Goal: Information Seeking & Learning: Check status

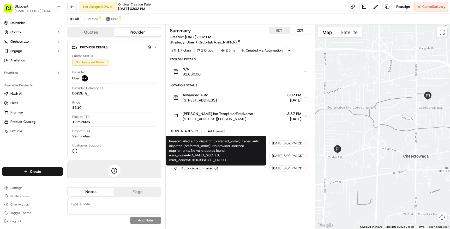
click at [216, 169] on icon "button" at bounding box center [216, 169] width 4 height 4
click at [213, 152] on div "Reason: Failed auto-dispatch (preferred_order): Failed auto-dispatch (preferred…" at bounding box center [216, 151] width 100 height 30
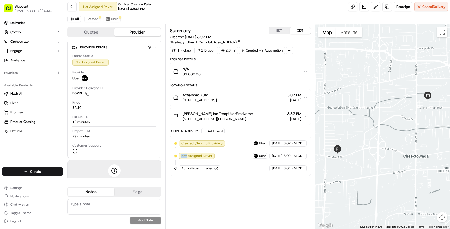
click at [213, 152] on div "Created (Sent To Provider) Uber 09/18/2025 3:02 PM CDT Not Assigned Driver Uber…" at bounding box center [240, 155] width 132 height 31
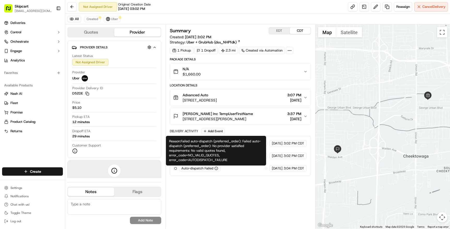
click at [216, 169] on icon "button" at bounding box center [216, 169] width 4 height 4
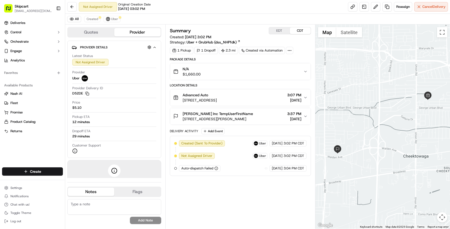
click at [206, 169] on span "Auto-dispatch Failed" at bounding box center [197, 168] width 32 height 5
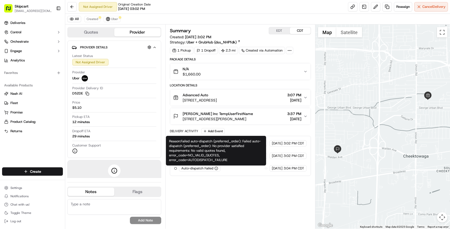
click at [215, 150] on div "Reason: Failed auto-dispatch (preferred_order): Failed auto-dispatch (preferred…" at bounding box center [216, 151] width 100 height 30
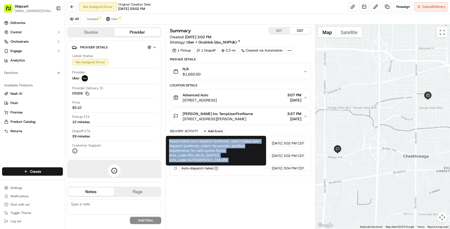
click at [215, 150] on div "Reason: Failed auto-dispatch (preferred_order): Failed auto-dispatch (preferred…" at bounding box center [216, 151] width 100 height 30
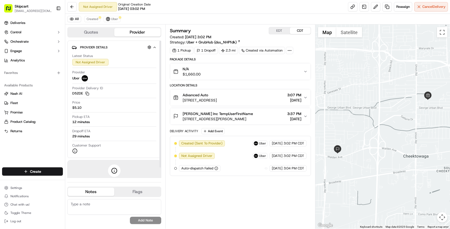
click at [195, 190] on div "Summary EDT CDT Created: 09/18/2025 3:02 PM Strategy: Uber + GrubHub (dss_NHPfd…" at bounding box center [240, 126] width 141 height 199
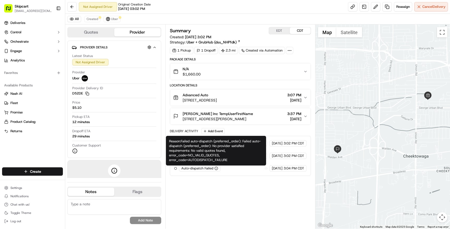
click at [214, 157] on div "Reason: Failed auto-dispatch (preferred_order): Failed auto-dispatch (preferred…" at bounding box center [216, 151] width 100 height 30
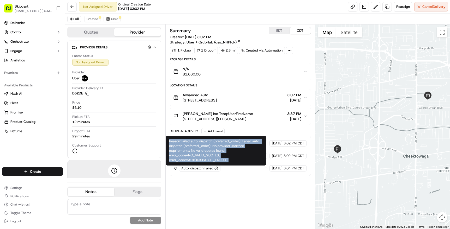
click at [214, 157] on div "Reason: Failed auto-dispatch (preferred_order): Failed auto-dispatch (preferred…" at bounding box center [216, 151] width 100 height 30
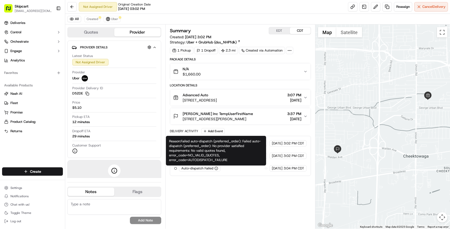
click at [216, 168] on icon "button" at bounding box center [216, 169] width 4 height 4
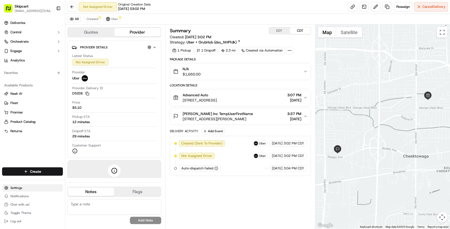
click at [20, 188] on html "Skipcart ypokharel@skipcart.com Toggle Sidebar Deliveries Control Orchestrate E…" at bounding box center [225, 114] width 450 height 229
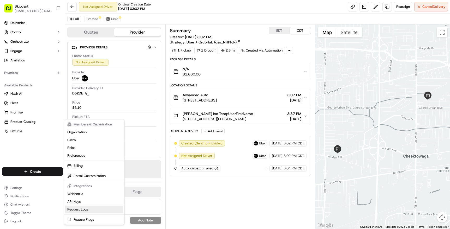
click at [77, 209] on link "Request Logs" at bounding box center [94, 210] width 58 height 8
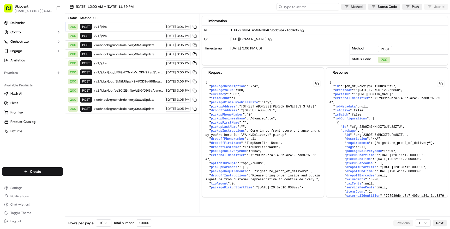
click at [321, 6] on input at bounding box center [307, 6] width 63 height 7
paste input "job_ikAUJ2qcxcAXrp5yosmMFe"
type input "job_ikAUJ2qcxcAXrp5yosmMFe"
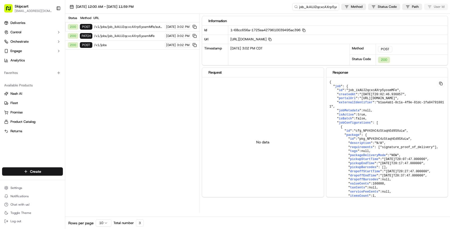
click at [145, 27] on span "/v1/jobs/job_ikAUJ2qcxcAXrp5yosmMFe/autodispatch" at bounding box center [128, 27] width 69 height 4
click at [136, 36] on span "/v1/jobs/job_ikAUJ2qcxcAXrp5yosmMFe" at bounding box center [128, 36] width 69 height 4
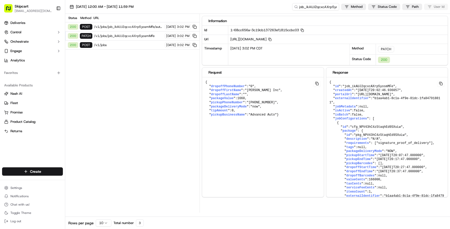
click at [138, 44] on span "/v1/jobs" at bounding box center [128, 45] width 69 height 4
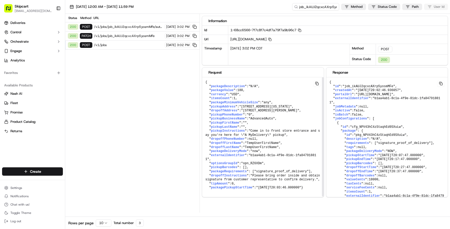
scroll to position [10, 0]
click at [144, 26] on span "/v1/jobs/job_ikAUJ2qcxcAXrp5yosmMFe/autodispatch" at bounding box center [128, 27] width 69 height 4
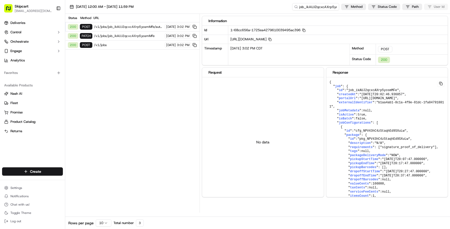
click at [136, 33] on div "200 PATCH /v1/jobs/job_ikAUJ2qcxcAXrp5yosmMFe 09/18/2025 3:02 PM" at bounding box center [132, 36] width 134 height 9
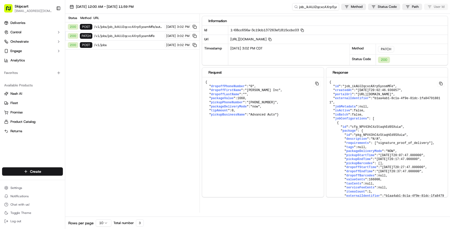
click at [136, 26] on span "/v1/jobs/job_ikAUJ2qcxcAXrp5yosmMFe/autodispatch" at bounding box center [128, 27] width 69 height 4
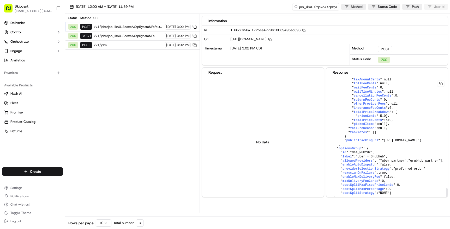
scroll to position [1344, 0]
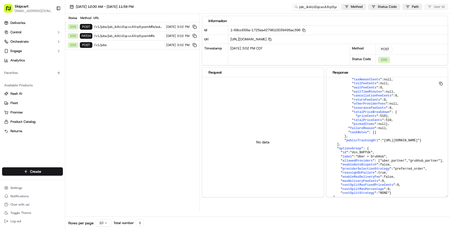
click at [441, 83] on button at bounding box center [440, 84] width 7 height 6
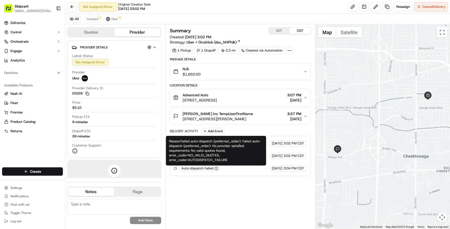
click at [216, 169] on icon "button" at bounding box center [216, 169] width 4 height 4
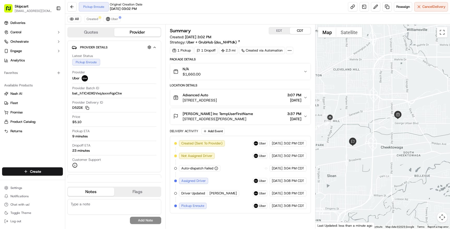
click at [216, 194] on span "[PERSON_NAME]" at bounding box center [222, 193] width 27 height 5
click at [227, 214] on div "Summary EDT CDT Created: 09/18/2025 3:02 PM Strategy: Uber + GrubHub (dss_NHPfd…" at bounding box center [240, 126] width 141 height 199
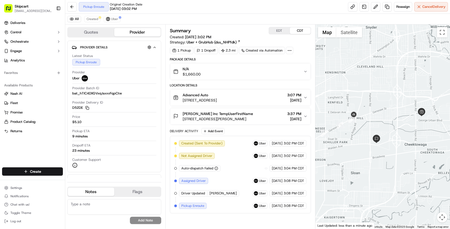
drag, startPoint x: 332, startPoint y: 135, endPoint x: 356, endPoint y: 132, distance: 24.4
click at [356, 132] on div at bounding box center [382, 126] width 134 height 205
click at [263, 20] on div "All Created Uber" at bounding box center [257, 19] width 384 height 11
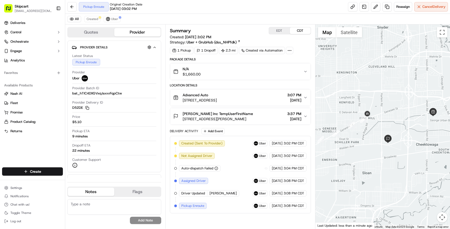
drag, startPoint x: 343, startPoint y: 139, endPoint x: 361, endPoint y: 139, distance: 17.7
click at [361, 139] on div at bounding box center [382, 126] width 134 height 205
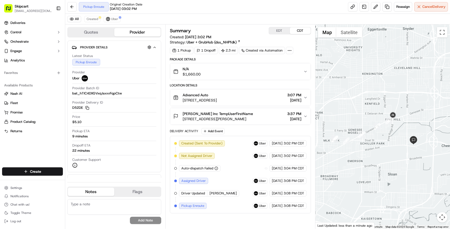
drag, startPoint x: 361, startPoint y: 139, endPoint x: 383, endPoint y: 141, distance: 21.4
click at [382, 141] on div at bounding box center [382, 126] width 134 height 205
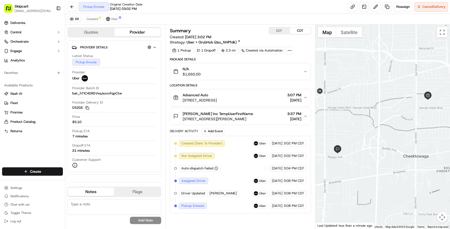
click at [228, 213] on div "Created (Sent To Provider) Uber 09/18/2025 3:02 PM CDT Not Assigned Driver Uber…" at bounding box center [240, 175] width 141 height 78
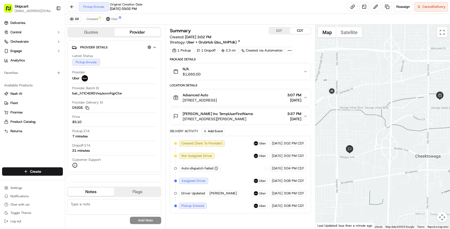
drag, startPoint x: 327, startPoint y: 98, endPoint x: 340, endPoint y: 98, distance: 13.3
click at [340, 98] on div at bounding box center [382, 126] width 134 height 205
click at [239, 130] on div "Delivery Activity Add Event" at bounding box center [240, 131] width 141 height 6
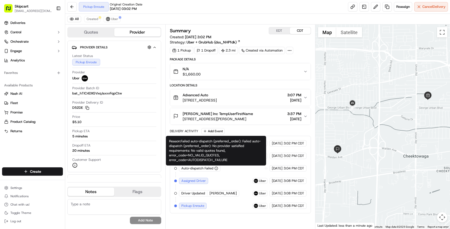
click at [215, 168] on icon "button" at bounding box center [216, 169] width 4 height 4
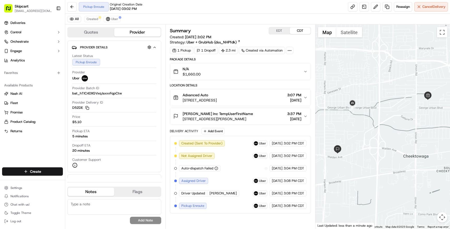
click at [216, 168] on icon "button" at bounding box center [216, 168] width 0 height 0
click at [215, 169] on icon "button" at bounding box center [216, 169] width 4 height 4
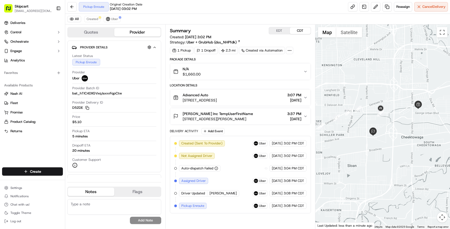
drag, startPoint x: 335, startPoint y: 127, endPoint x: 353, endPoint y: 125, distance: 18.5
click at [353, 125] on div at bounding box center [382, 126] width 134 height 205
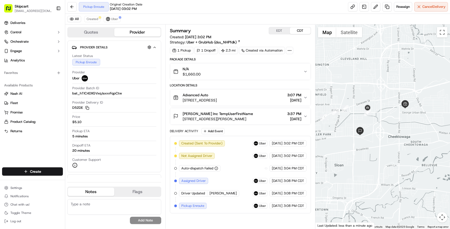
drag, startPoint x: 372, startPoint y: 126, endPoint x: 363, endPoint y: 126, distance: 9.1
click at [363, 126] on div at bounding box center [382, 126] width 134 height 205
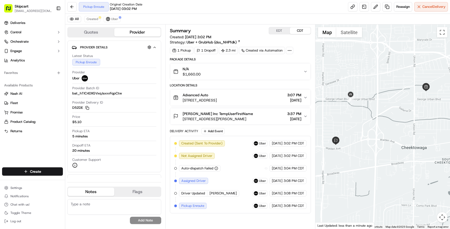
click at [297, 97] on span "3:07 PM" at bounding box center [294, 95] width 14 height 5
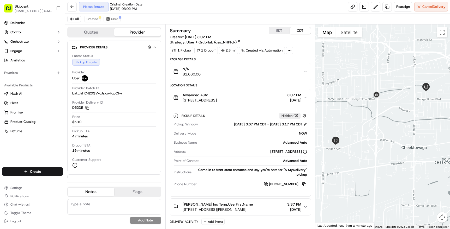
click at [305, 97] on icon "button" at bounding box center [305, 98] width 4 height 4
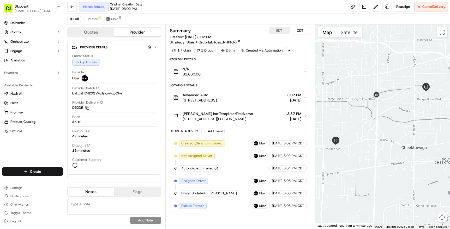
click at [297, 117] on span "[DATE]" at bounding box center [294, 118] width 14 height 5
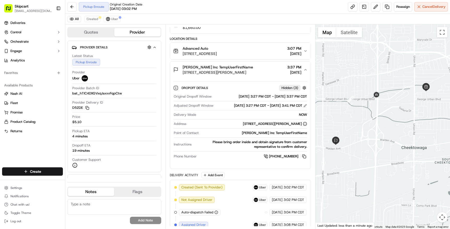
scroll to position [46, 0]
click at [289, 136] on div "[PERSON_NAME] Inc TempUserFirstName" at bounding box center [254, 134] width 106 height 5
click at [252, 148] on div "Please bring order inside and obtain signature from customer representative to …" at bounding box center [249, 145] width 113 height 9
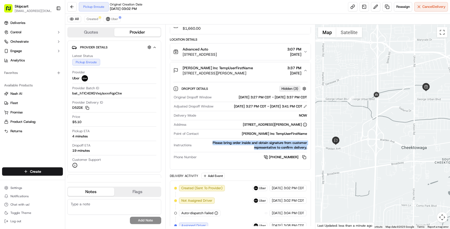
click at [252, 148] on div "Please bring order inside and obtain signature from customer representative to …" at bounding box center [249, 145] width 113 height 9
click at [289, 136] on div "[PERSON_NAME] Inc TempUserFirstName" at bounding box center [254, 134] width 106 height 5
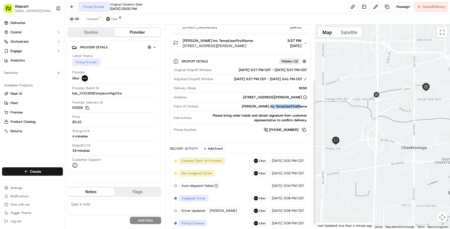
scroll to position [73, 0]
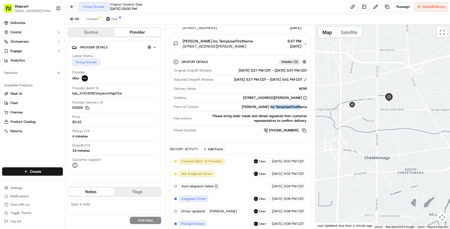
drag, startPoint x: 420, startPoint y: 99, endPoint x: 382, endPoint y: 109, distance: 39.4
click at [382, 109] on div at bounding box center [382, 126] width 134 height 205
drag, startPoint x: 384, startPoint y: 109, endPoint x: 379, endPoint y: 109, distance: 5.2
click at [379, 109] on div at bounding box center [382, 126] width 134 height 205
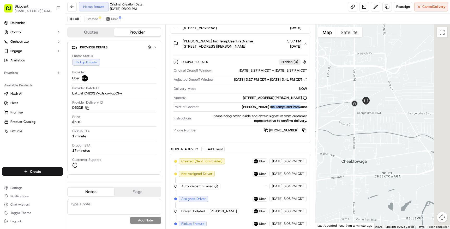
drag, startPoint x: 377, startPoint y: 109, endPoint x: 355, endPoint y: 114, distance: 22.6
click at [355, 114] on div at bounding box center [382, 126] width 134 height 205
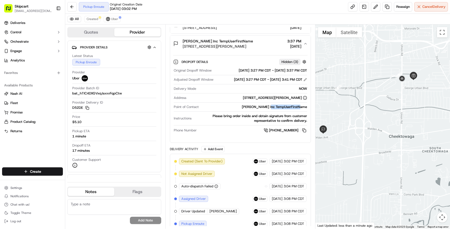
drag, startPoint x: 350, startPoint y: 136, endPoint x: 413, endPoint y: 103, distance: 71.2
click at [413, 103] on div at bounding box center [382, 126] width 134 height 205
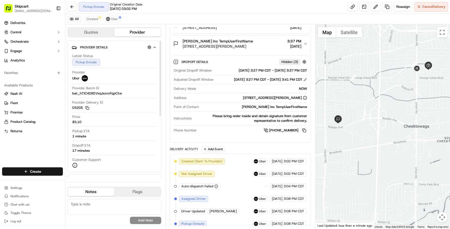
click at [79, 122] on span "$5.10" at bounding box center [76, 122] width 9 height 5
click at [121, 123] on div "Price $5.10" at bounding box center [114, 120] width 84 height 10
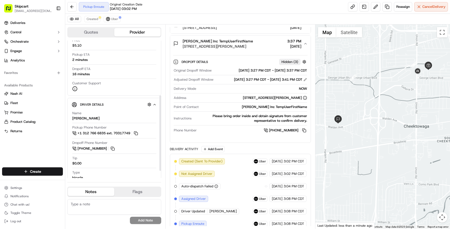
scroll to position [0, 0]
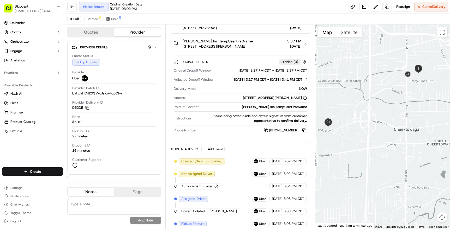
drag, startPoint x: 387, startPoint y: 145, endPoint x: 377, endPoint y: 149, distance: 10.9
click at [377, 149] on div at bounding box center [382, 126] width 134 height 205
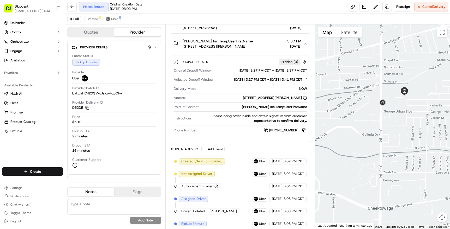
drag, startPoint x: 416, startPoint y: 76, endPoint x: 395, endPoint y: 111, distance: 40.9
click at [395, 111] on div at bounding box center [382, 126] width 134 height 205
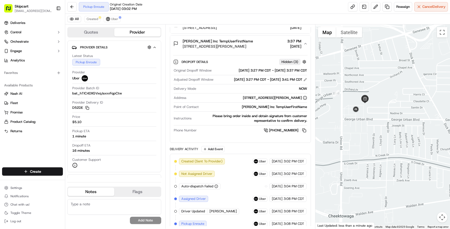
drag, startPoint x: 391, startPoint y: 116, endPoint x: 351, endPoint y: 124, distance: 40.6
click at [351, 124] on div at bounding box center [382, 126] width 134 height 205
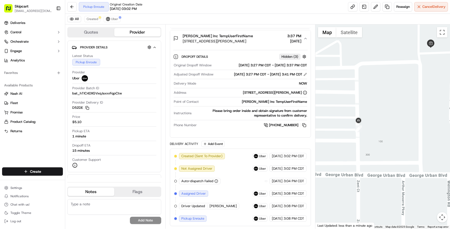
drag, startPoint x: 343, startPoint y: 125, endPoint x: 387, endPoint y: 125, distance: 43.8
click at [387, 125] on div at bounding box center [382, 126] width 134 height 205
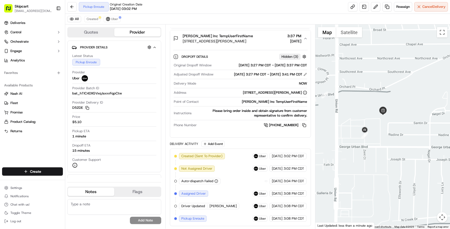
click at [356, 169] on div at bounding box center [382, 126] width 134 height 205
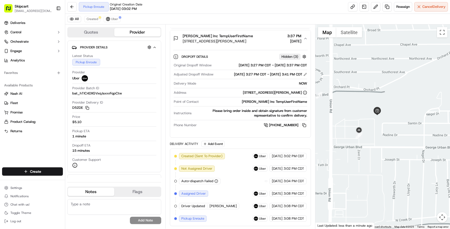
drag, startPoint x: 372, startPoint y: 161, endPoint x: 365, endPoint y: 161, distance: 6.5
click at [365, 161] on div at bounding box center [382, 126] width 134 height 205
click at [294, 10] on div "Pickup Enroute Original Creation Date 09/18/2025 03:02 PM Reassign Cancel Deliv…" at bounding box center [257, 7] width 384 height 14
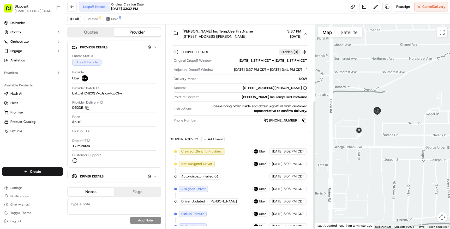
scroll to position [120, 0]
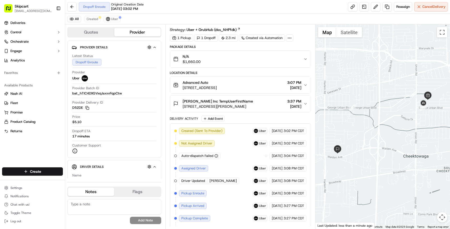
scroll to position [25, 0]
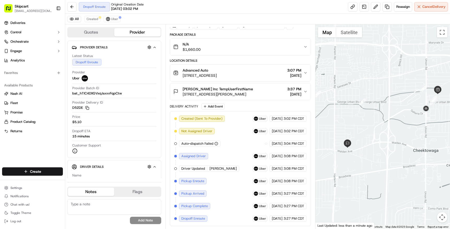
drag, startPoint x: 378, startPoint y: 152, endPoint x: 375, endPoint y: 152, distance: 3.1
click at [375, 152] on div at bounding box center [382, 126] width 134 height 205
drag, startPoint x: 406, startPoint y: 124, endPoint x: 399, endPoint y: 124, distance: 6.5
click at [399, 124] on div at bounding box center [382, 126] width 134 height 205
drag, startPoint x: 403, startPoint y: 145, endPoint x: 407, endPoint y: 145, distance: 4.2
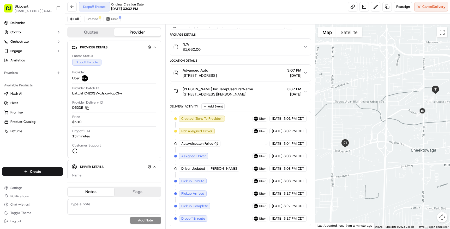
click at [407, 145] on div at bounding box center [382, 126] width 134 height 205
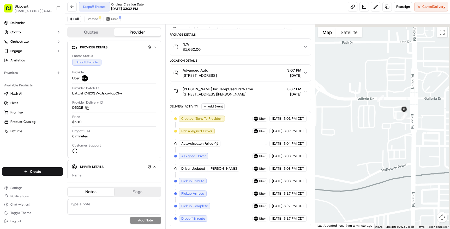
drag, startPoint x: 418, startPoint y: 114, endPoint x: 398, endPoint y: 137, distance: 30.7
click at [398, 137] on div at bounding box center [382, 126] width 134 height 205
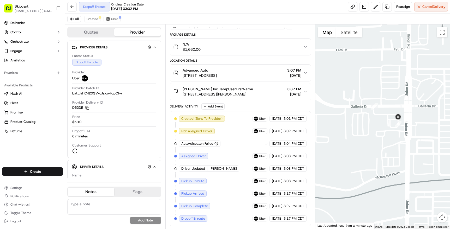
drag, startPoint x: 386, startPoint y: 129, endPoint x: 383, endPoint y: 132, distance: 4.6
click at [383, 132] on div at bounding box center [382, 126] width 134 height 205
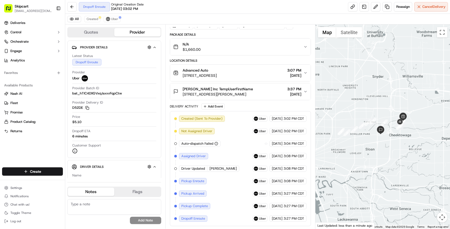
drag, startPoint x: 366, startPoint y: 154, endPoint x: 385, endPoint y: 147, distance: 20.0
click at [385, 147] on div at bounding box center [382, 126] width 134 height 205
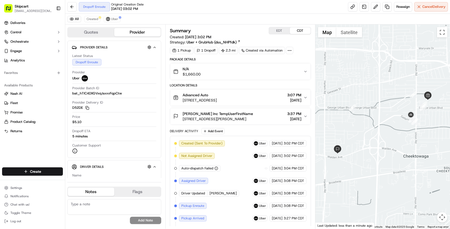
click at [307, 10] on div "Dropoff Enroute Original Creation Date 09/18/2025 03:02 PM Reassign Cancel Deli…" at bounding box center [257, 7] width 384 height 14
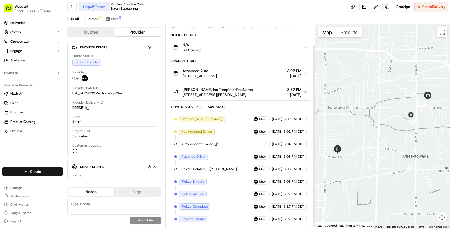
scroll to position [22, 0]
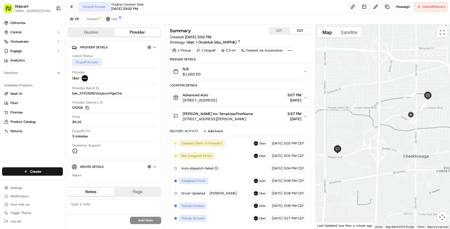
click at [266, 119] on div "[PERSON_NAME] Inc TempUserFirstName [STREET_ADDRESS][PERSON_NAME] 3:37 PM [DATE]" at bounding box center [238, 116] width 130 height 10
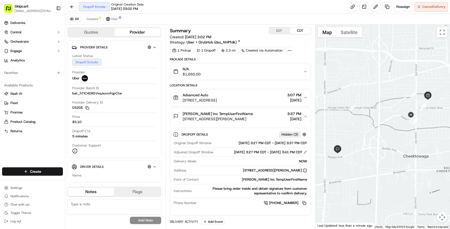
click at [266, 119] on div "[PERSON_NAME] Inc TempUserFirstName [STREET_ADDRESS][PERSON_NAME] 3:37 PM [DATE]" at bounding box center [238, 116] width 130 height 10
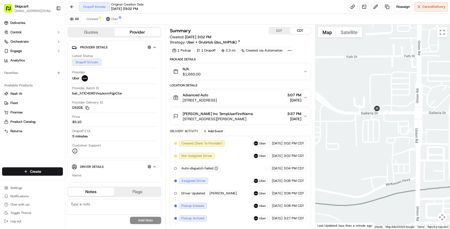
drag, startPoint x: 435, startPoint y: 120, endPoint x: 378, endPoint y: 131, distance: 58.2
click at [378, 131] on div at bounding box center [382, 126] width 134 height 205
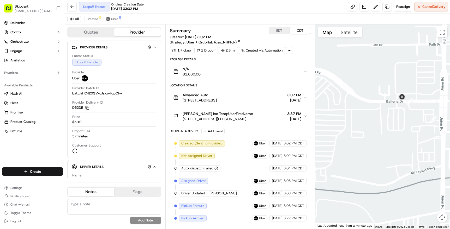
drag, startPoint x: 360, startPoint y: 137, endPoint x: 386, endPoint y: 125, distance: 28.1
click at [386, 125] on div at bounding box center [382, 126] width 134 height 205
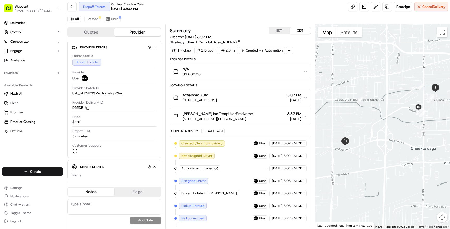
drag, startPoint x: 366, startPoint y: 134, endPoint x: 397, endPoint y: 124, distance: 32.1
click at [397, 124] on div at bounding box center [382, 126] width 134 height 205
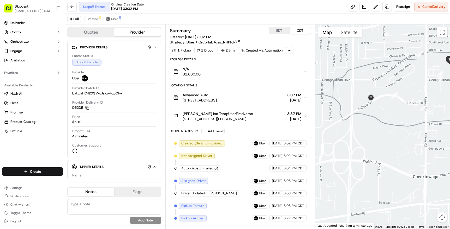
drag, startPoint x: 369, startPoint y: 114, endPoint x: 390, endPoint y: 110, distance: 21.4
click at [390, 110] on div at bounding box center [382, 126] width 134 height 205
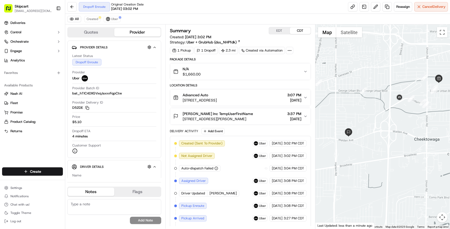
drag, startPoint x: 364, startPoint y: 133, endPoint x: 369, endPoint y: 132, distance: 5.5
click at [369, 132] on div at bounding box center [382, 126] width 134 height 205
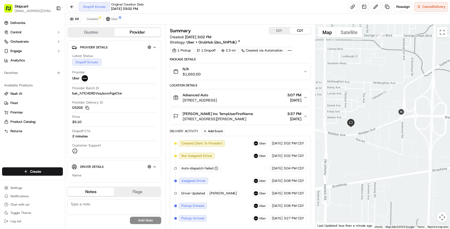
scroll to position [25, 0]
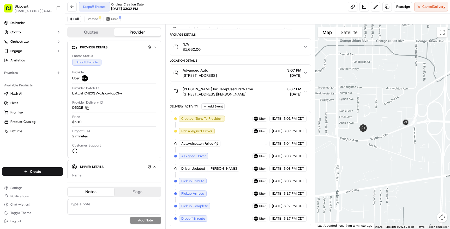
drag, startPoint x: 366, startPoint y: 142, endPoint x: 380, endPoint y: 148, distance: 14.5
click at [380, 148] on div at bounding box center [382, 126] width 134 height 205
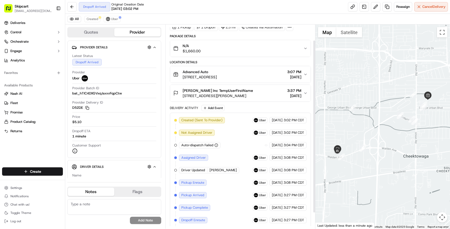
scroll to position [37, 0]
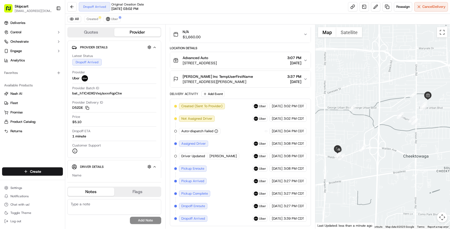
click at [250, 79] on span "[STREET_ADDRESS][PERSON_NAME]" at bounding box center [217, 81] width 70 height 5
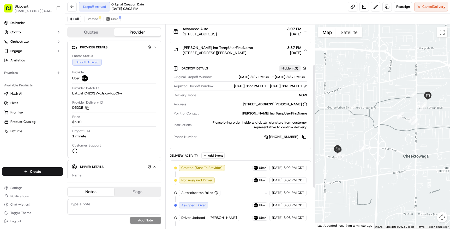
scroll to position [66, 0]
click at [288, 130] on div "Please bring order inside and obtain signature from customer representative to …" at bounding box center [249, 125] width 113 height 9
click at [249, 140] on div "+1 830 444 4291" at bounding box center [253, 137] width 108 height 6
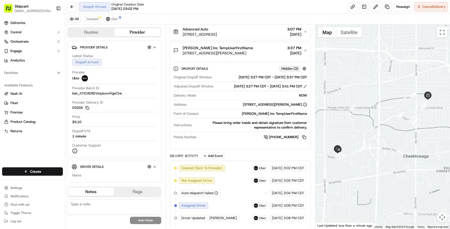
click at [270, 130] on div "Please bring order inside and obtain signature from customer representative to …" at bounding box center [249, 125] width 113 height 9
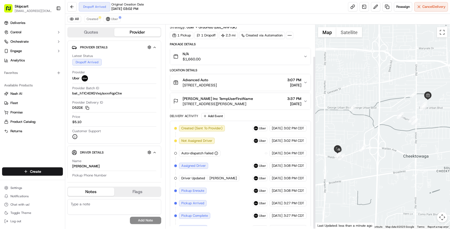
scroll to position [37, 0]
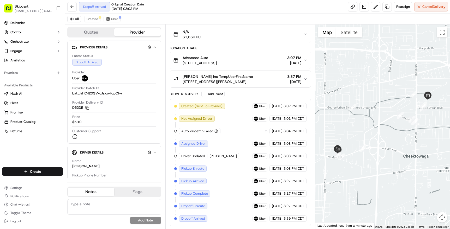
click at [279, 18] on div "All Created Uber" at bounding box center [257, 19] width 384 height 11
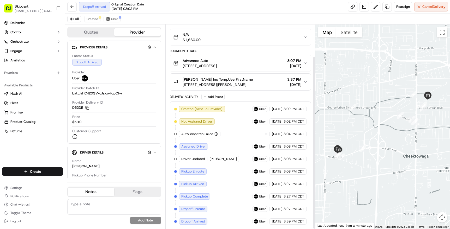
scroll to position [37, 0]
